Goal: Task Accomplishment & Management: Complete application form

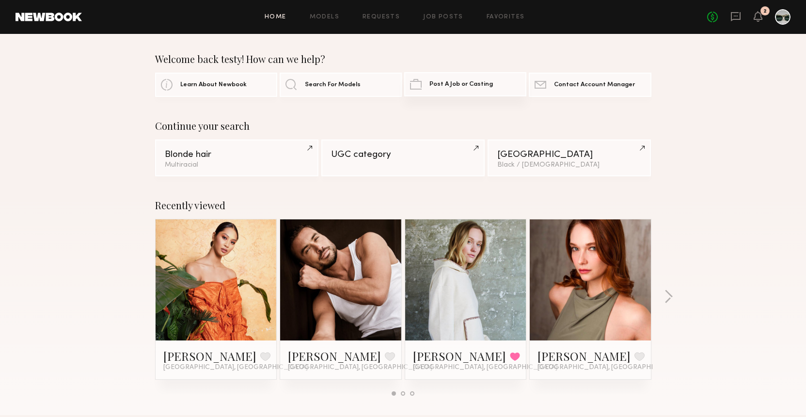
click at [442, 84] on span "Post A Job or Casting" at bounding box center [462, 84] width 64 height 6
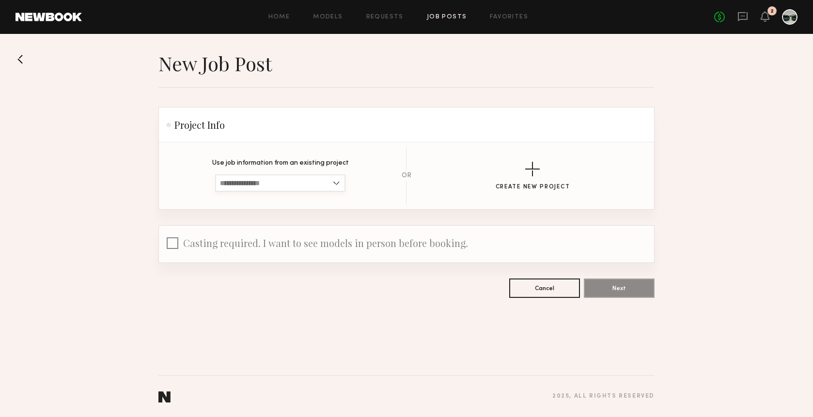
click at [332, 179] on input at bounding box center [280, 183] width 130 height 17
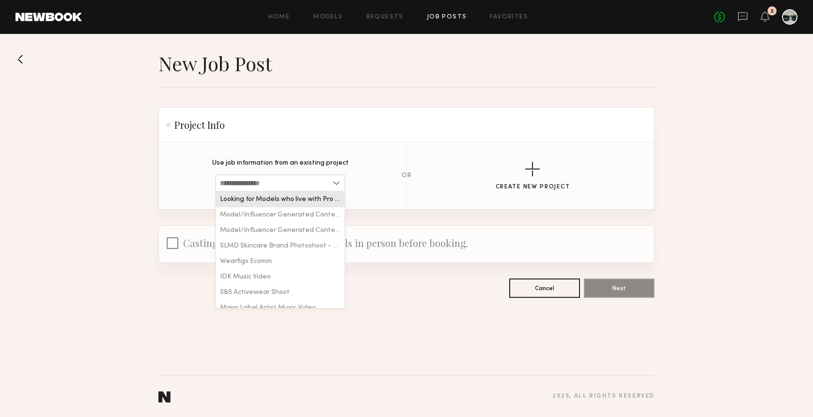
click at [392, 116] on header "Project Info" at bounding box center [406, 125] width 495 height 35
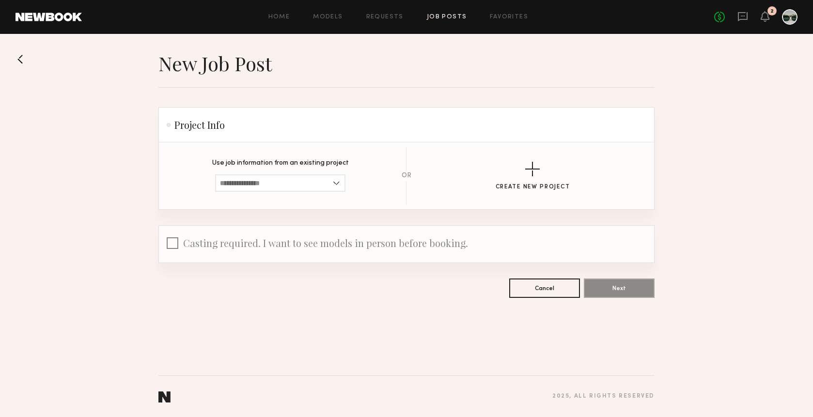
click at [172, 240] on div at bounding box center [173, 245] width 12 height 15
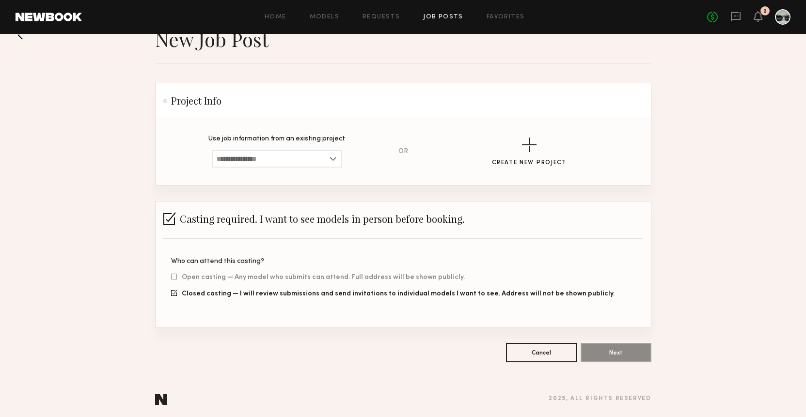
scroll to position [27, 0]
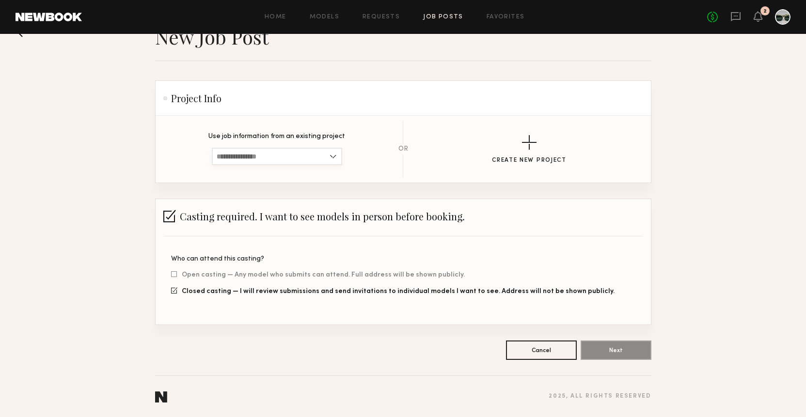
click at [337, 158] on input at bounding box center [277, 156] width 130 height 17
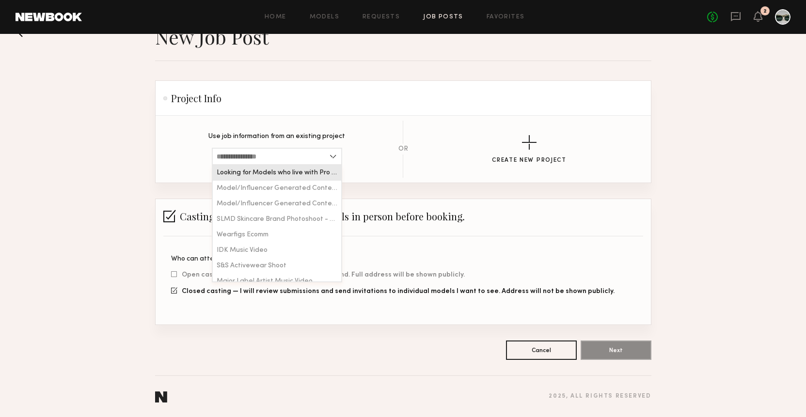
click at [320, 173] on span "Looking for Models who live with Pro Photographers, or are themselves" at bounding box center [277, 173] width 121 height 7
type input "**********"
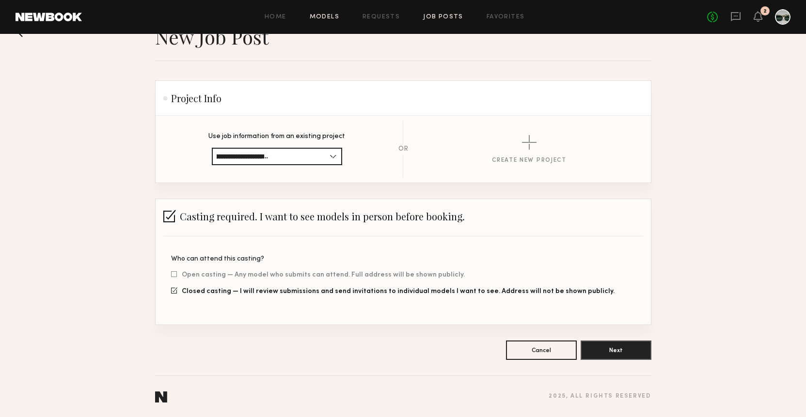
click at [339, 16] on link "Models" at bounding box center [325, 17] width 30 height 6
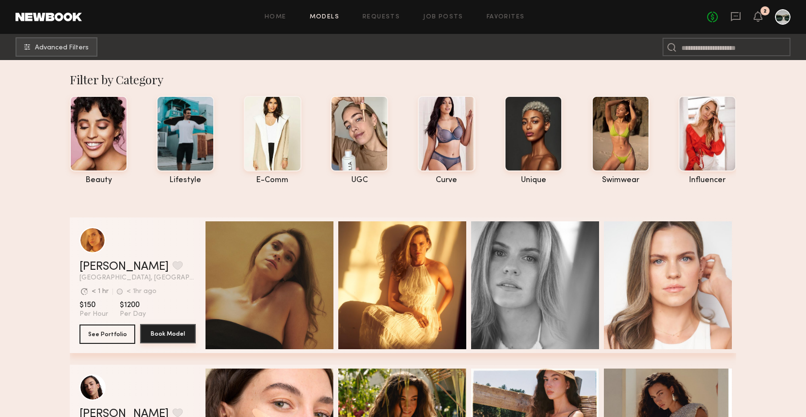
click at [167, 331] on button "Book Model" at bounding box center [168, 333] width 56 height 19
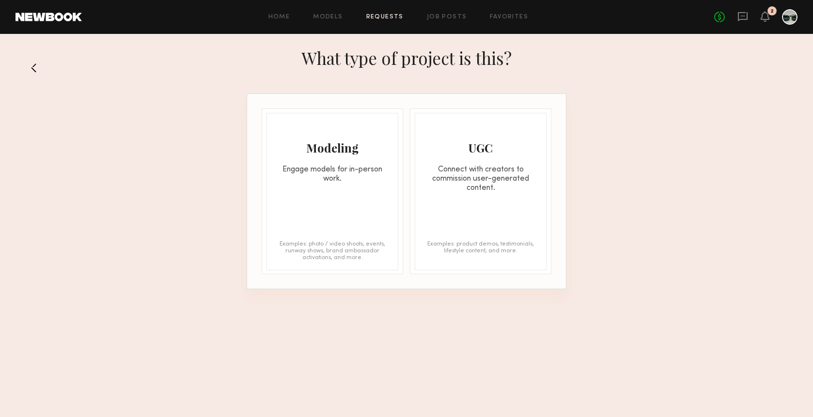
click at [338, 180] on div "Engage models for in-person work." at bounding box center [332, 174] width 131 height 18
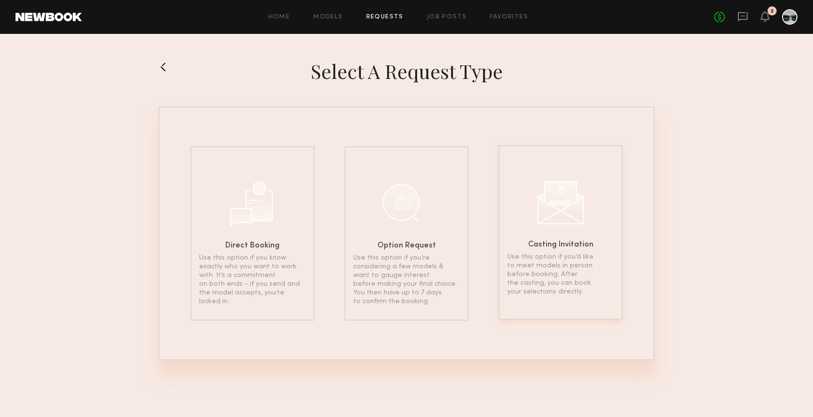
click at [570, 230] on div "Casting Invitation Use this option if you’d like to meet models in person befor…" at bounding box center [561, 232] width 124 height 175
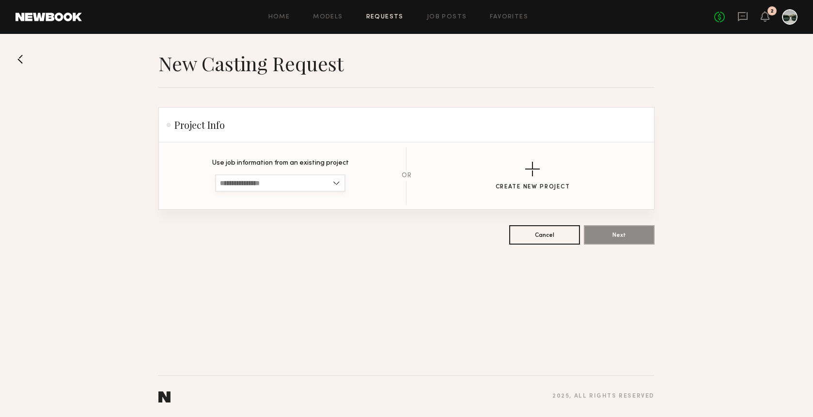
click at [332, 183] on input at bounding box center [280, 183] width 130 height 17
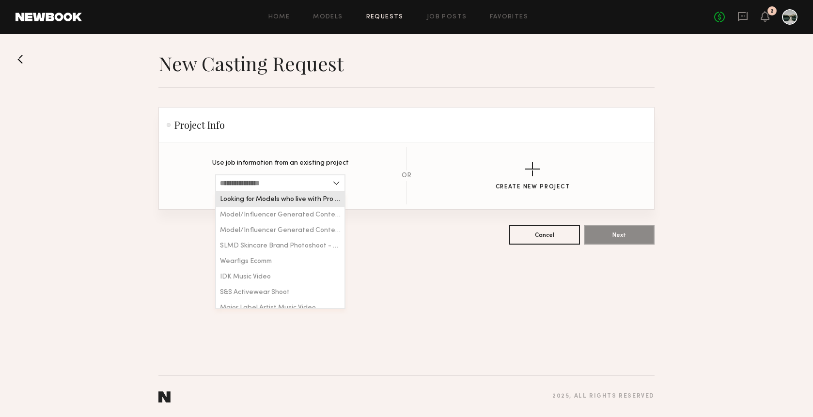
click at [315, 200] on span "Looking for Models who live with Pro Photographers, or are themselves" at bounding box center [280, 199] width 121 height 7
type input "**********"
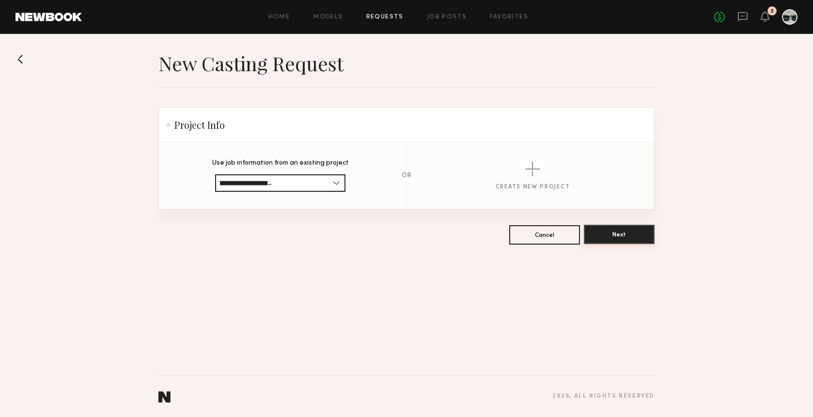
click at [613, 234] on button "Next" at bounding box center [619, 234] width 71 height 19
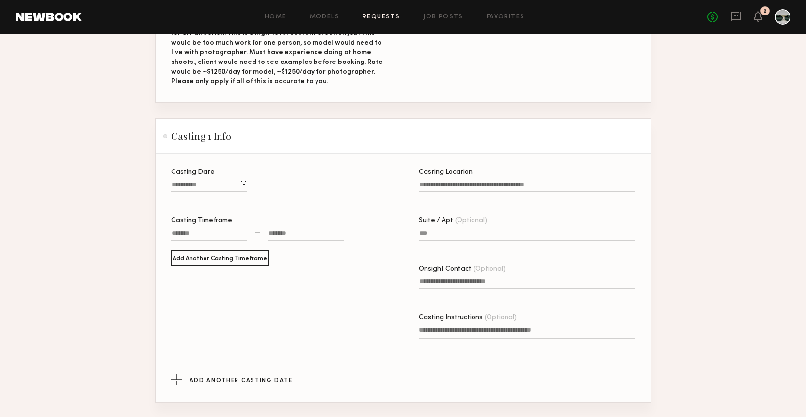
scroll to position [223, 0]
